Goal: Task Accomplishment & Management: Use online tool/utility

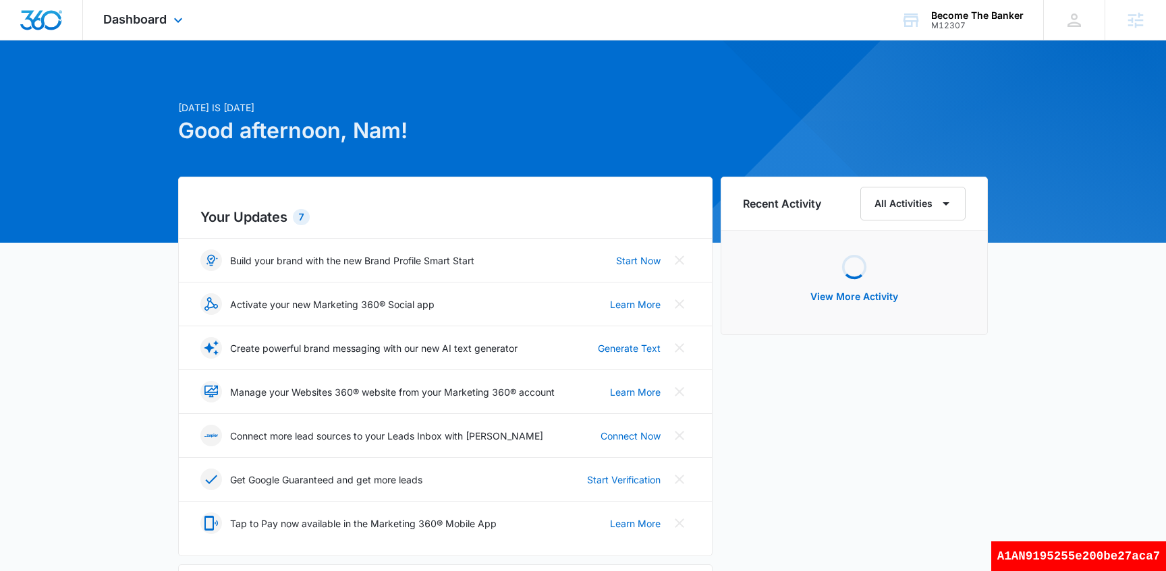
click at [132, 27] on div "Dashboard Apps Reputation Websites Forms CRM Email Social Shop Payments Content…" at bounding box center [144, 20] width 123 height 40
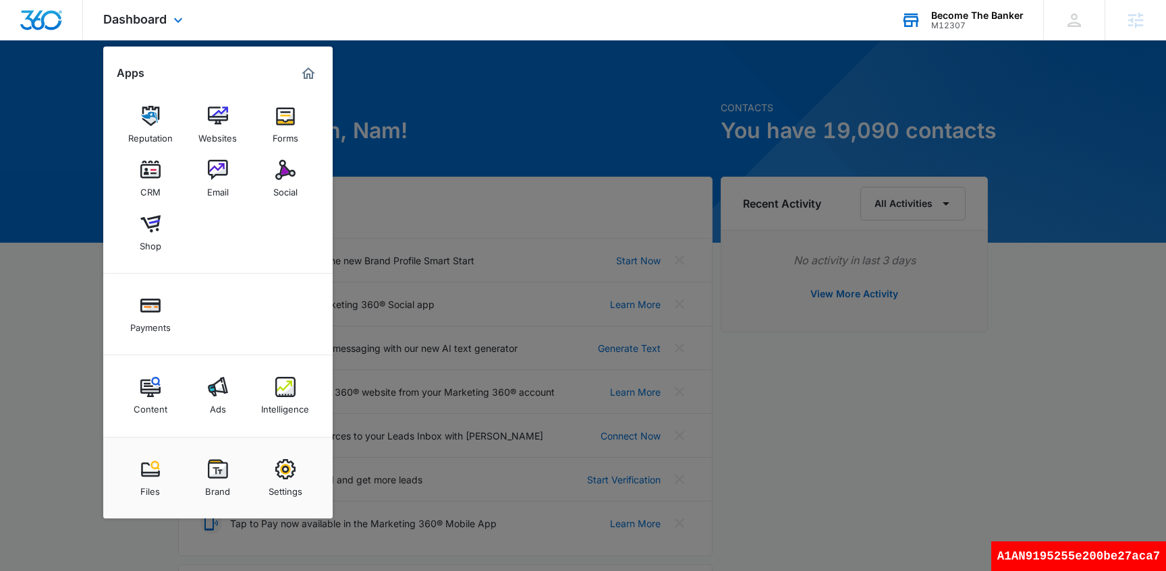
click at [981, 28] on div "M12307" at bounding box center [977, 25] width 92 height 9
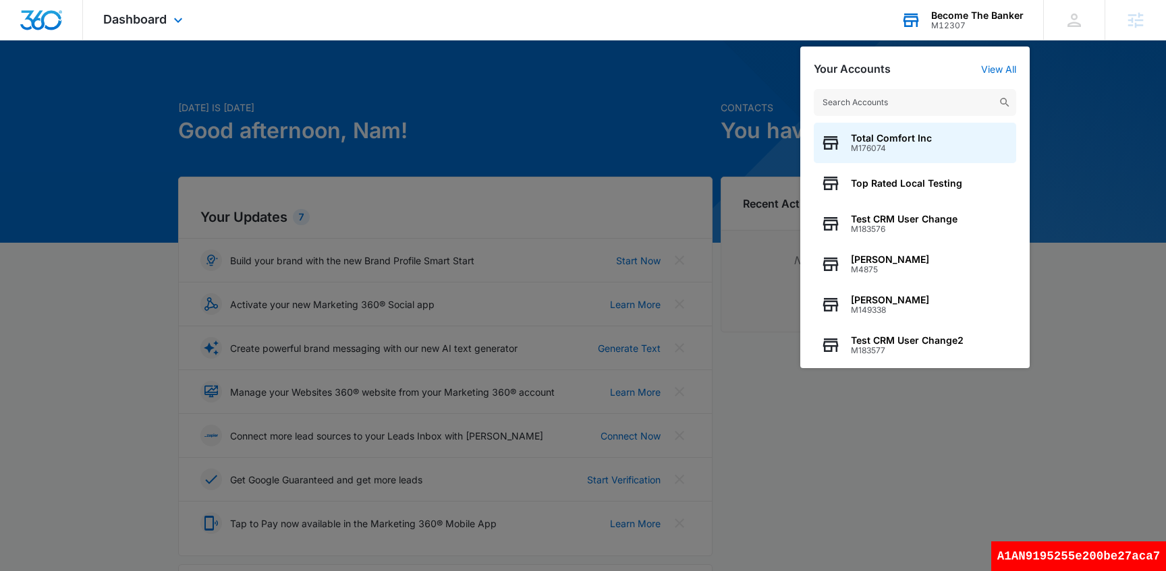
click at [881, 111] on input "text" at bounding box center [914, 102] width 202 height 27
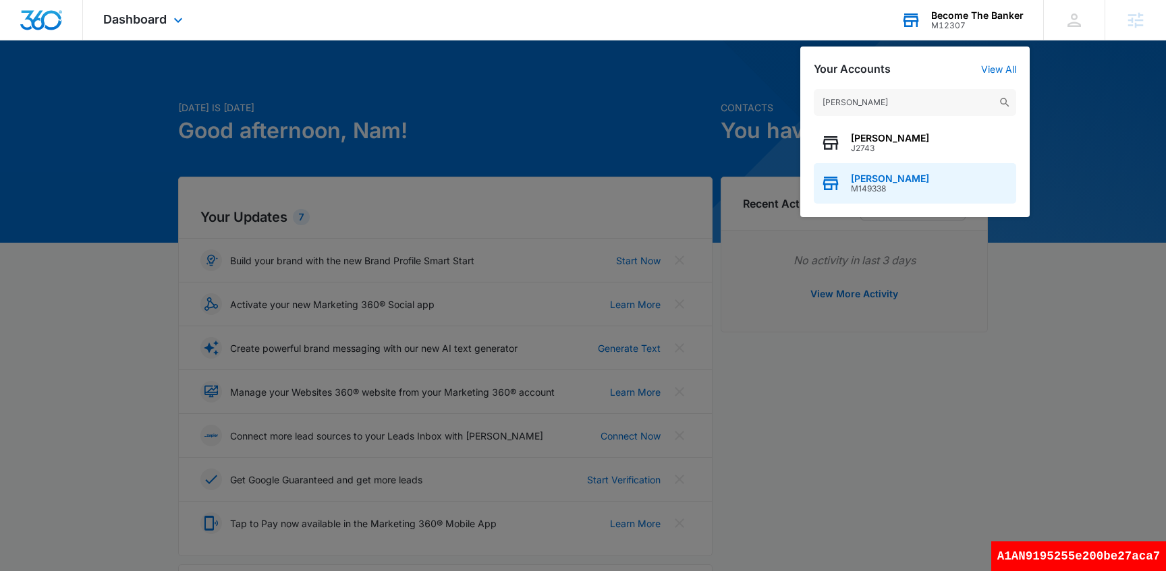
type input "[PERSON_NAME]"
click at [857, 190] on span "M149338" at bounding box center [890, 188] width 78 height 9
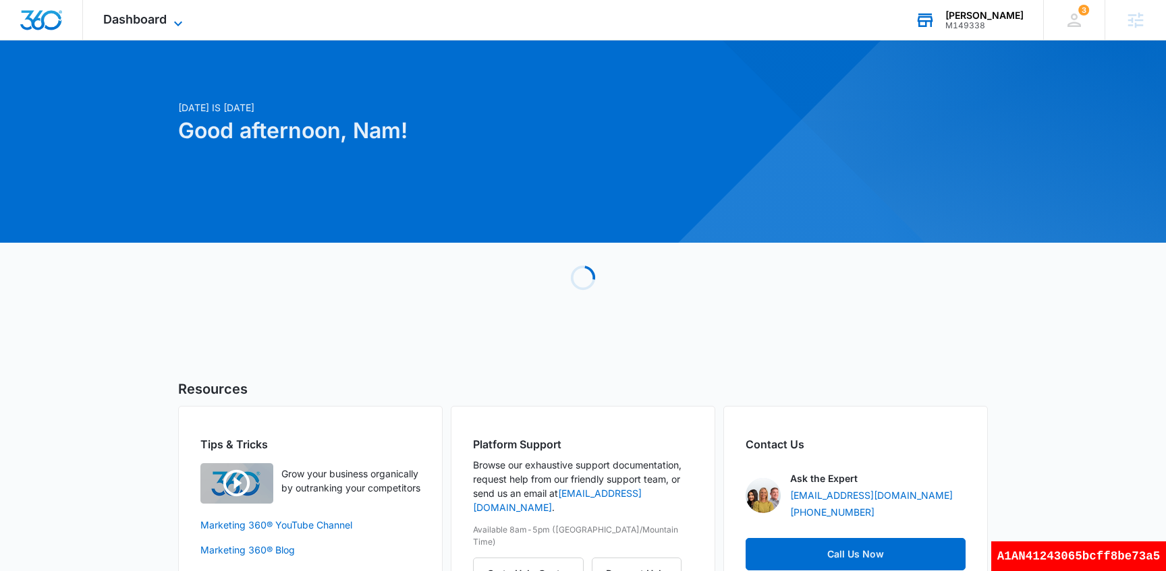
click at [130, 17] on span "Dashboard" at bounding box center [134, 19] width 63 height 14
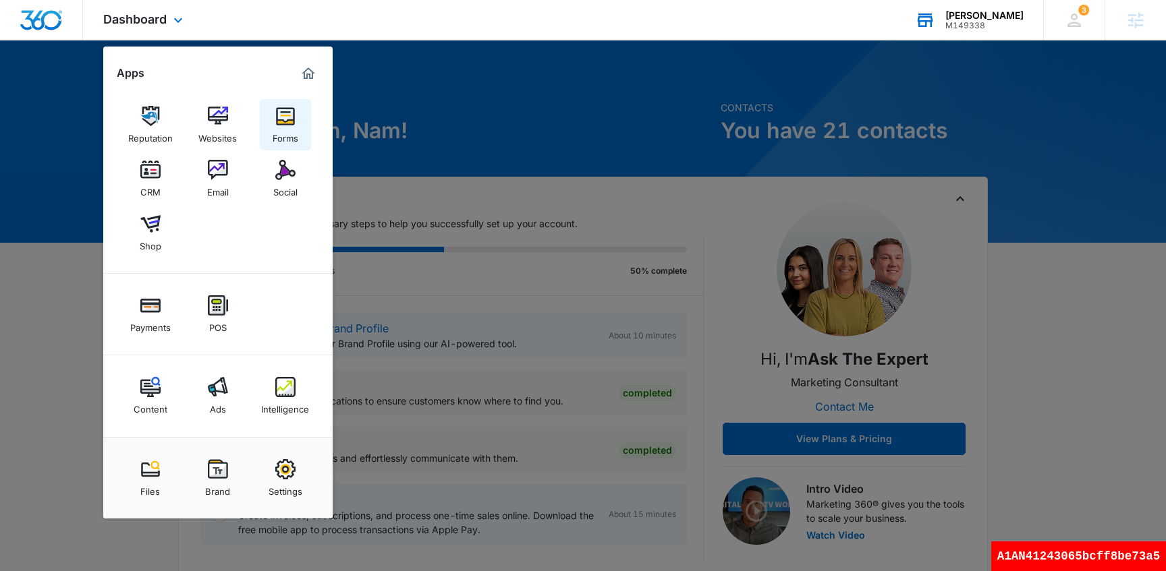
click at [292, 132] on div "Forms" at bounding box center [286, 135] width 26 height 18
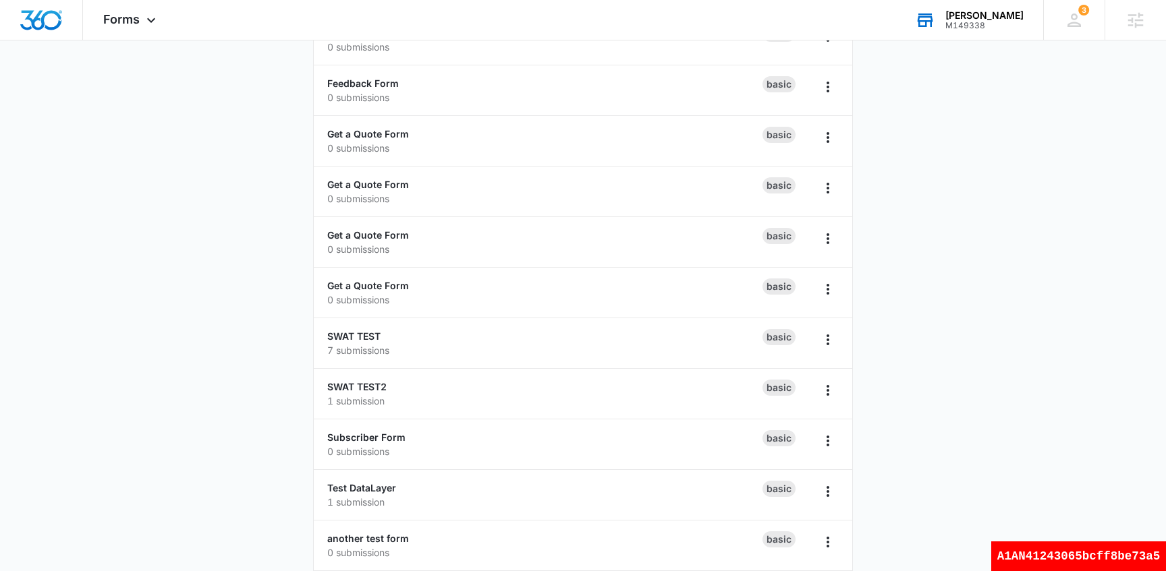
scroll to position [1790, 0]
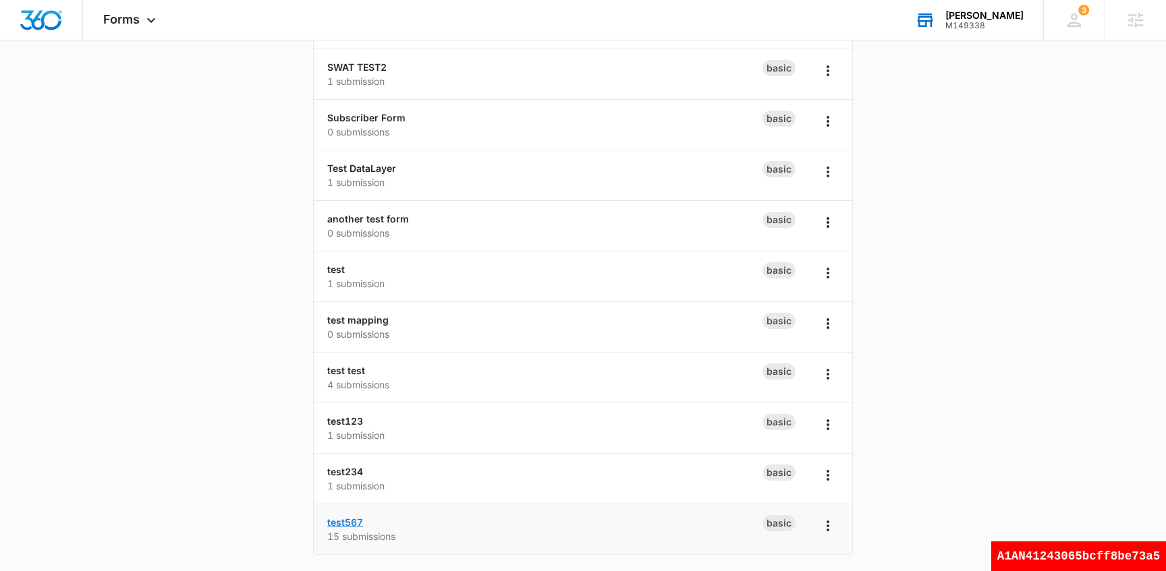
click at [343, 519] on link "test567" at bounding box center [345, 522] width 36 height 11
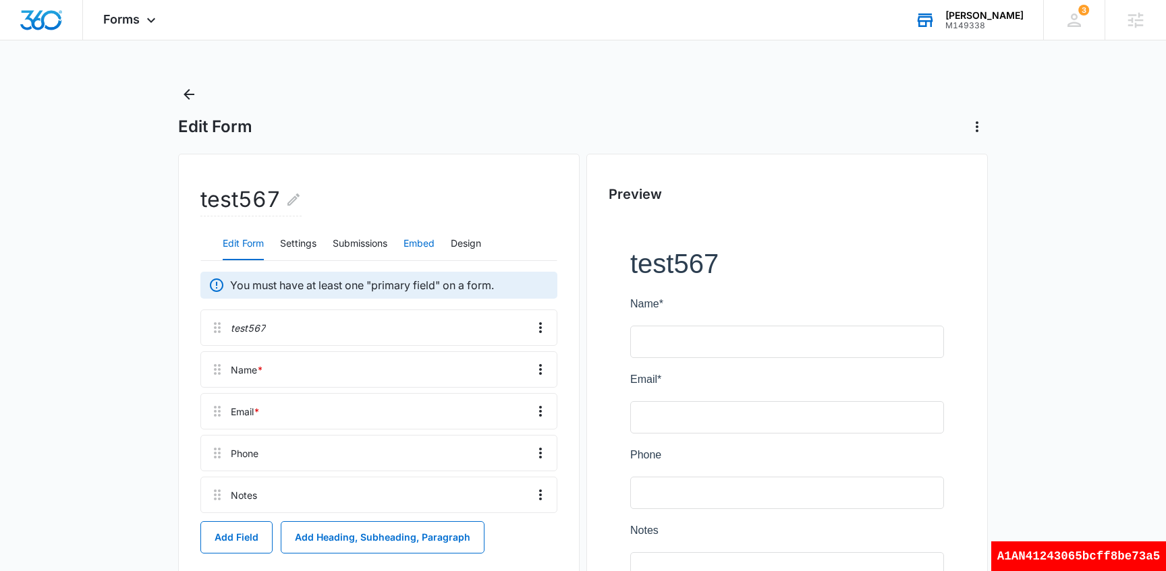
click at [419, 238] on button "Embed" at bounding box center [418, 244] width 31 height 32
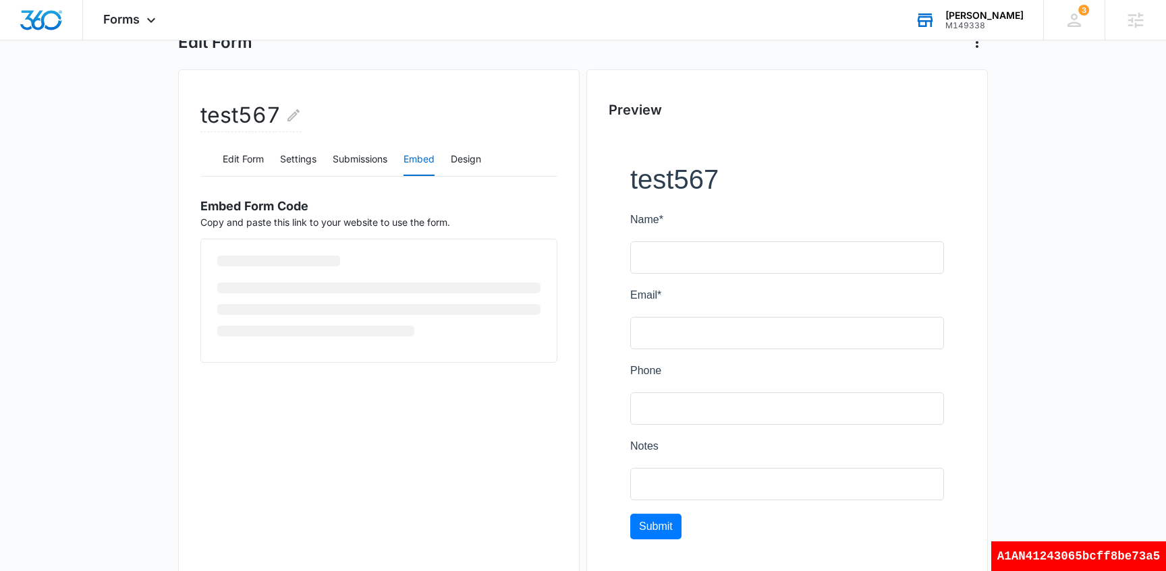
scroll to position [144, 0]
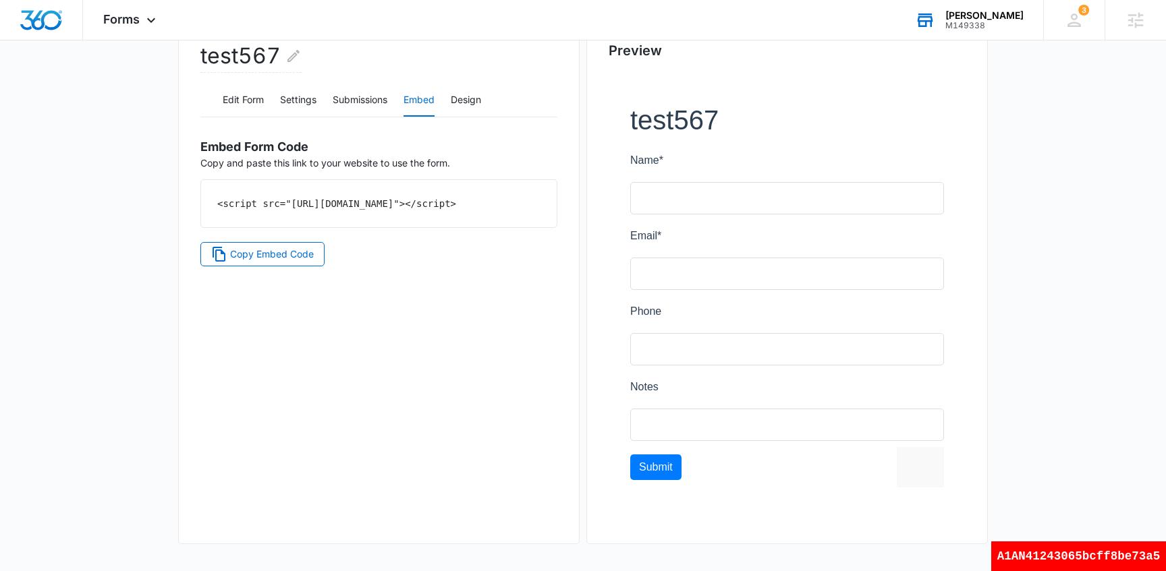
drag, startPoint x: 480, startPoint y: 223, endPoint x: 208, endPoint y: 204, distance: 272.4
click at [208, 204] on div "<script src="[URL][DOMAIN_NAME]"></script>" at bounding box center [378, 203] width 355 height 47
copy code "<script src="[URL][DOMAIN_NAME]"></script>"
